Goal: Task Accomplishment & Management: Use online tool/utility

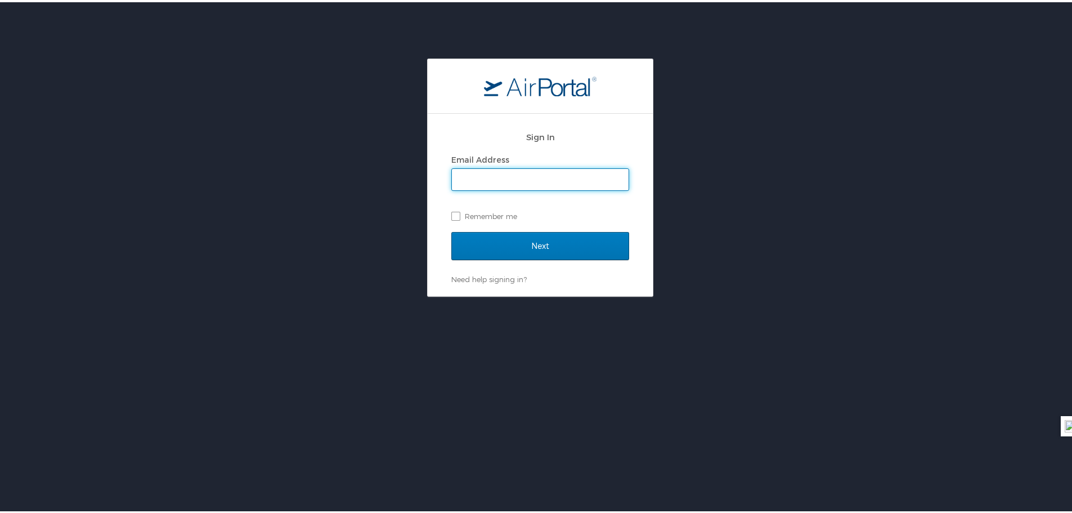
type input "[PERSON_NAME][EMAIL_ADDRESS][PERSON_NAME][DOMAIN_NAME]"
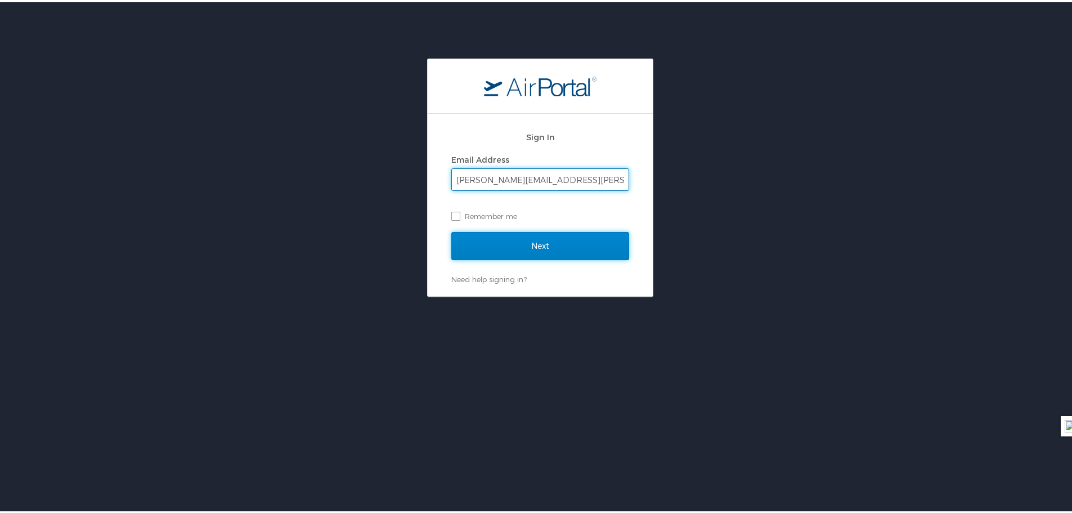
click at [521, 244] on input "Next" at bounding box center [540, 244] width 178 height 28
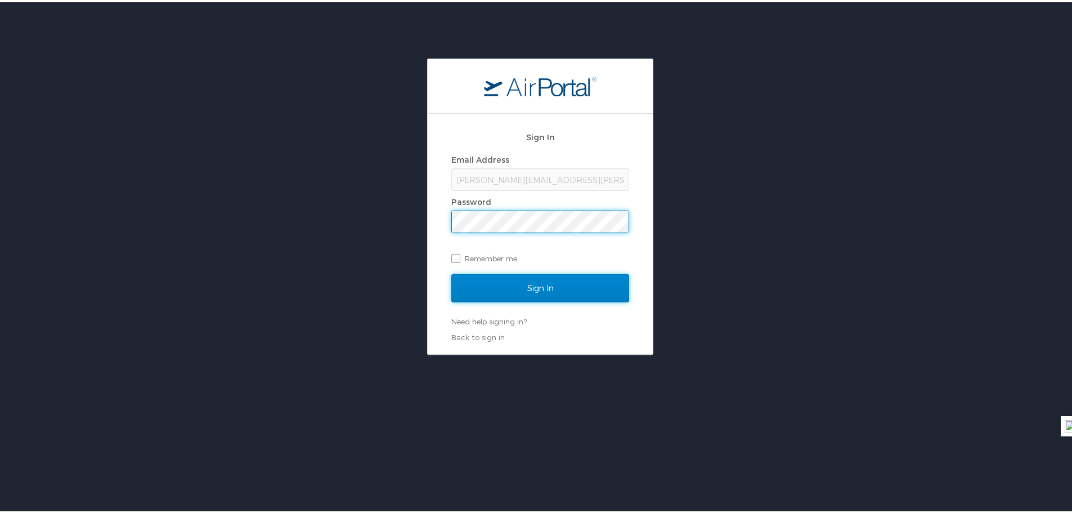
click at [516, 281] on input "Sign In" at bounding box center [540, 286] width 178 height 28
